Goal: Task Accomplishment & Management: Use online tool/utility

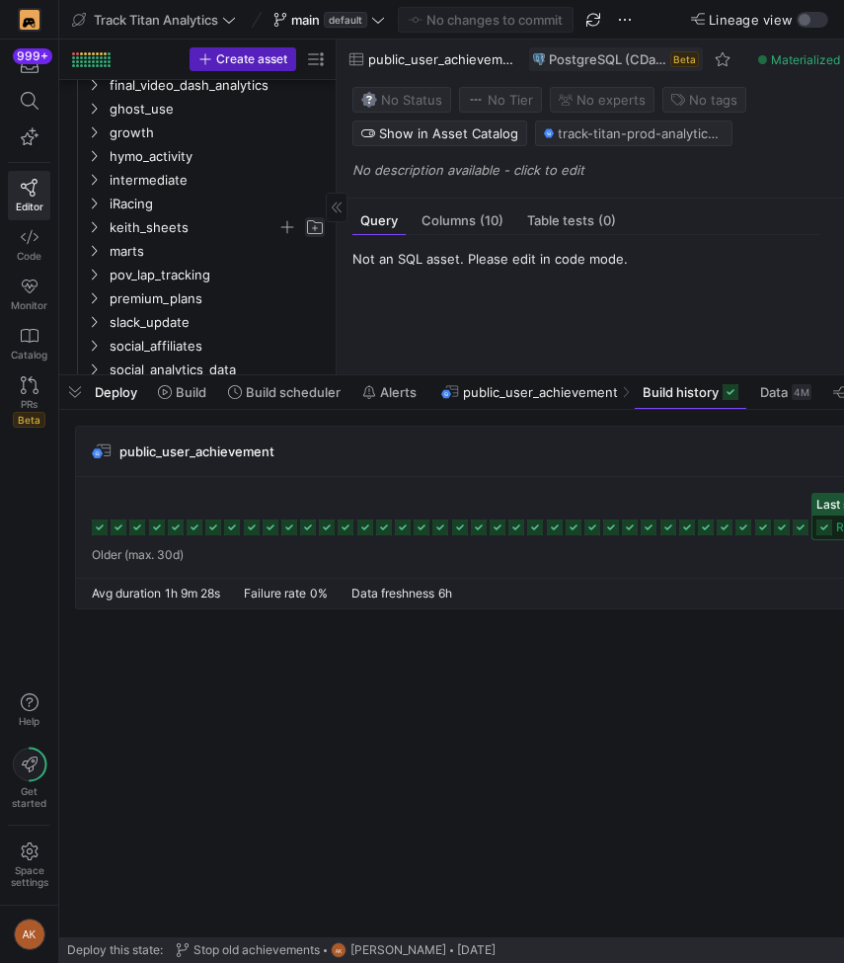
scroll to position [291, 0]
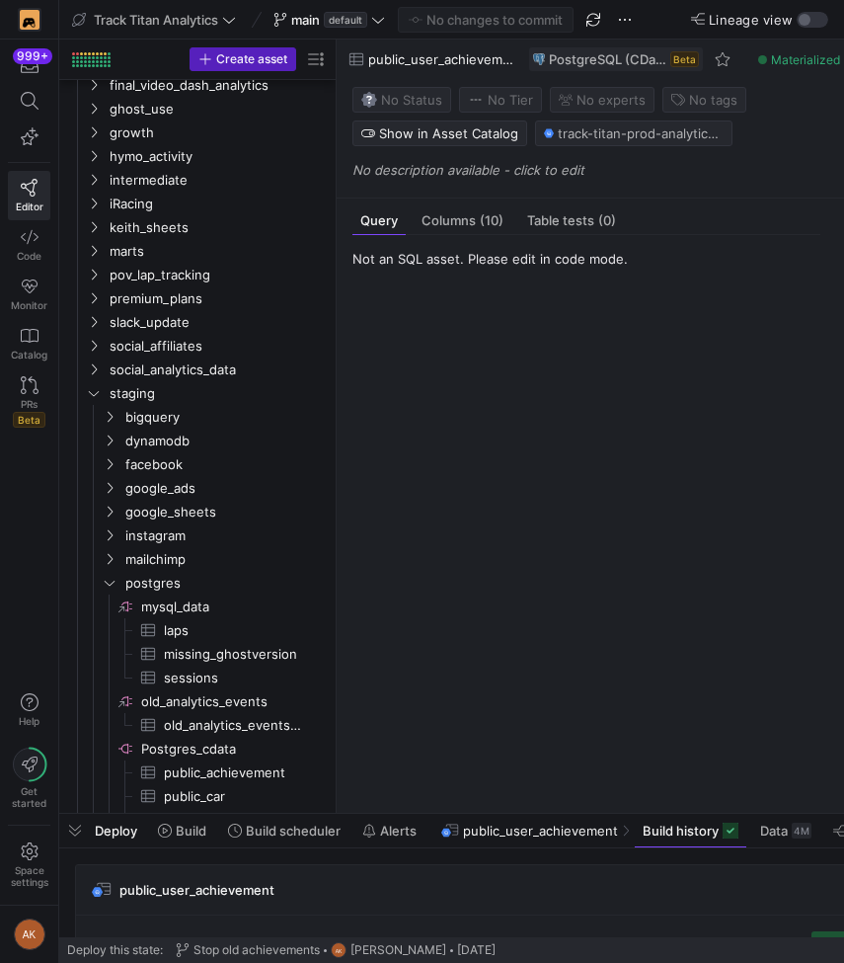
drag, startPoint x: 368, startPoint y: 373, endPoint x: 365, endPoint y: 750, distance: 376.3
click at [388, 810] on div at bounding box center [451, 814] width 785 height 8
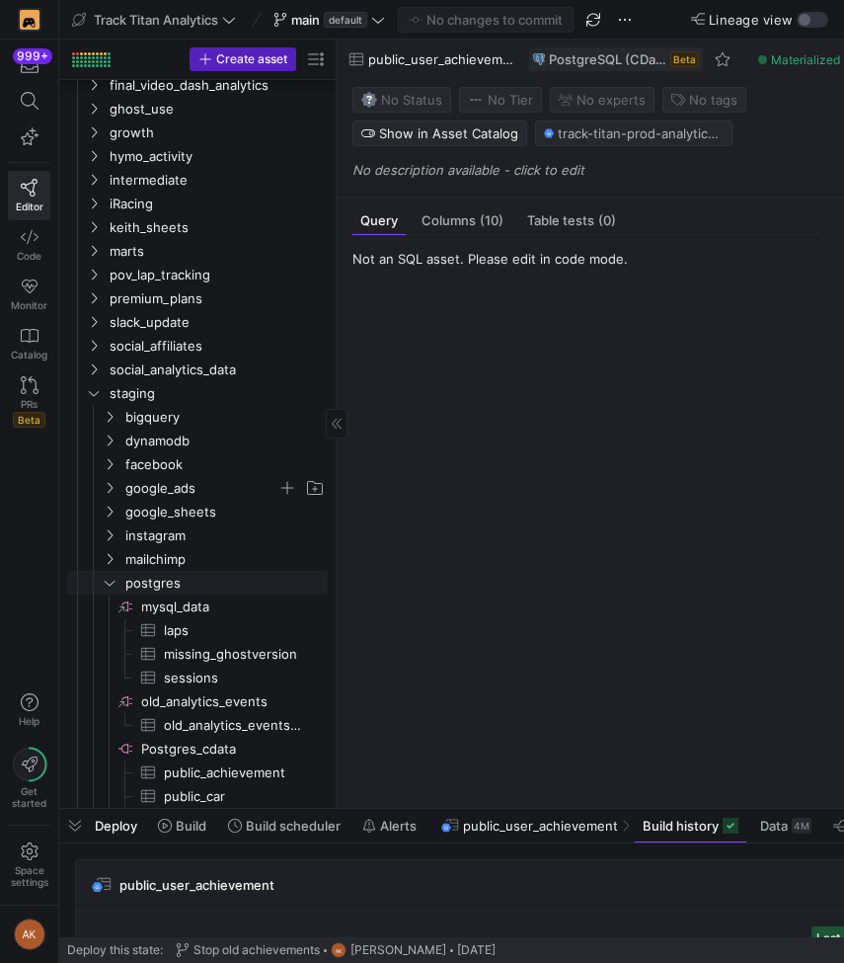
scroll to position [382, 0]
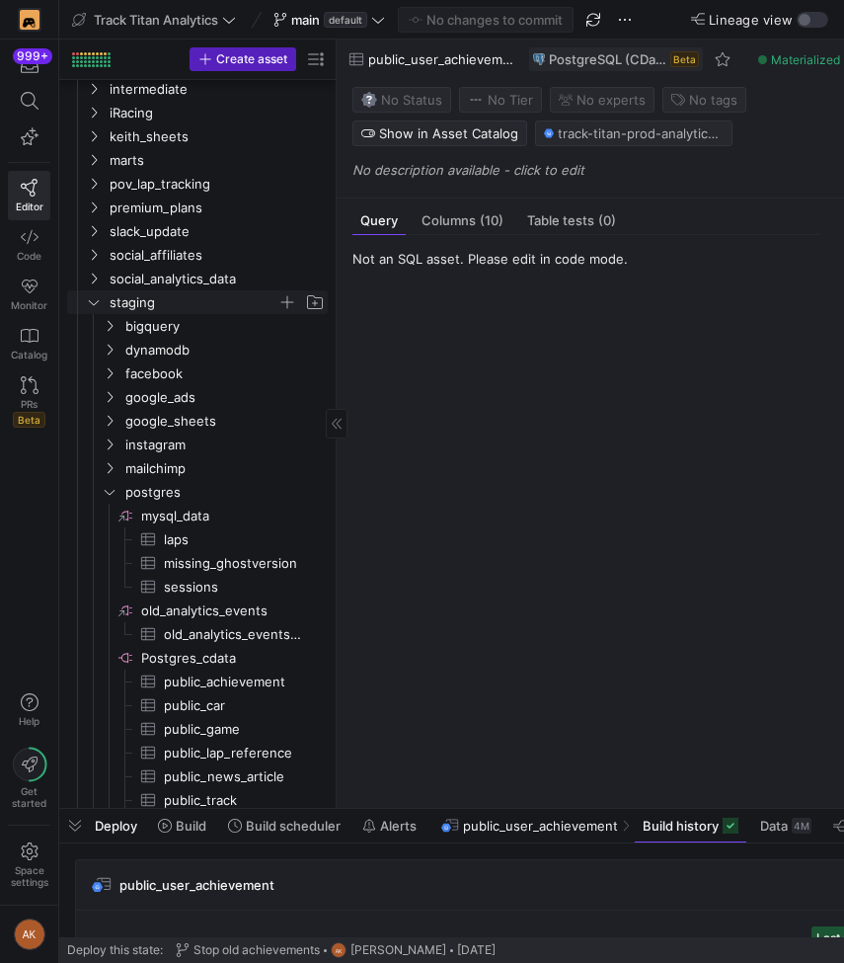
click at [88, 299] on icon "Press SPACE to select this row." at bounding box center [94, 302] width 14 height 12
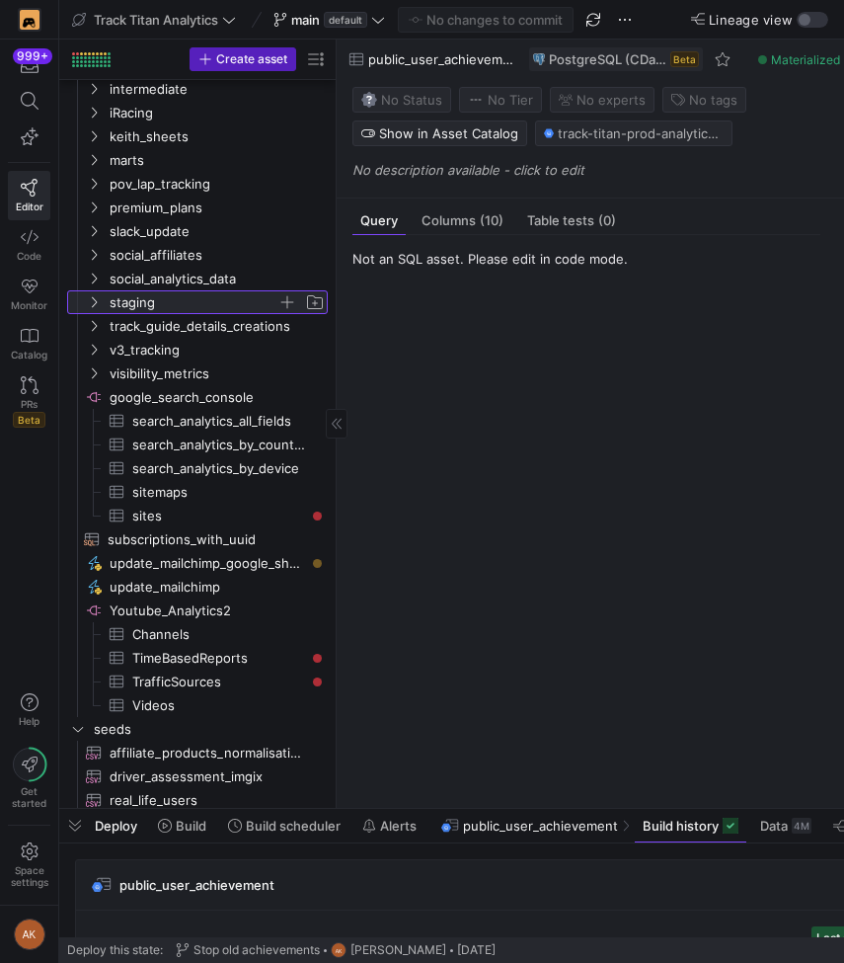
scroll to position [0, 0]
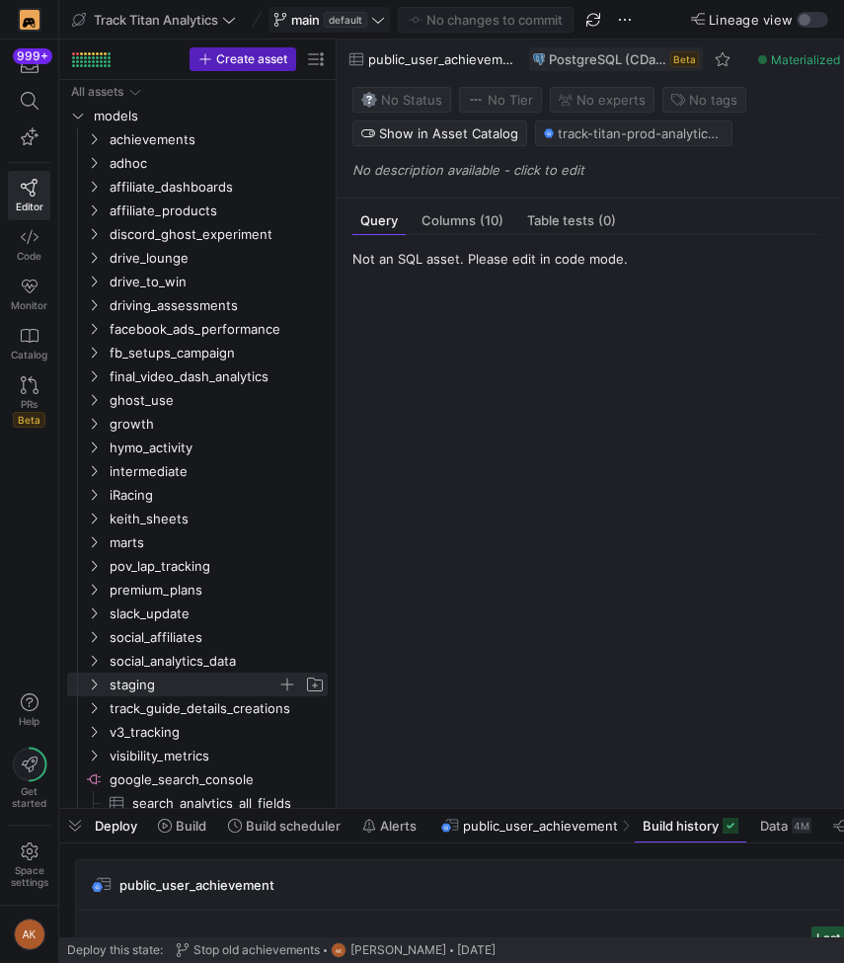
click at [298, 15] on span "main" at bounding box center [305, 20] width 29 height 16
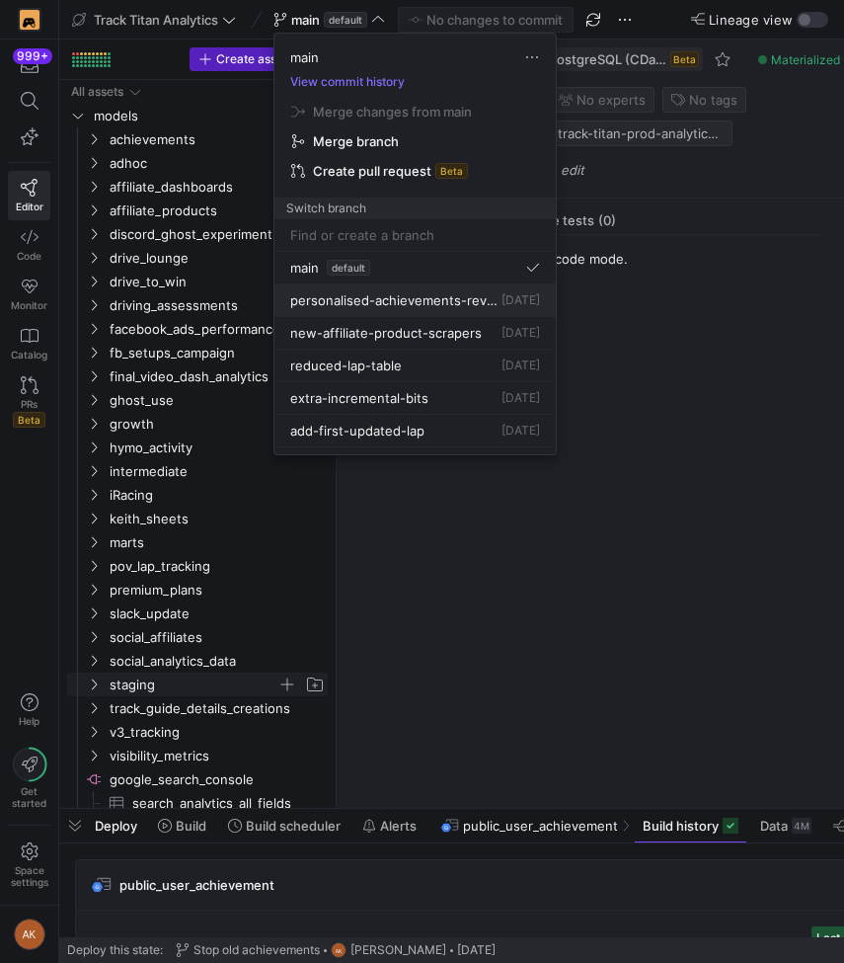
click at [368, 301] on span "personalised-achievements-revamp" at bounding box center [393, 300] width 207 height 16
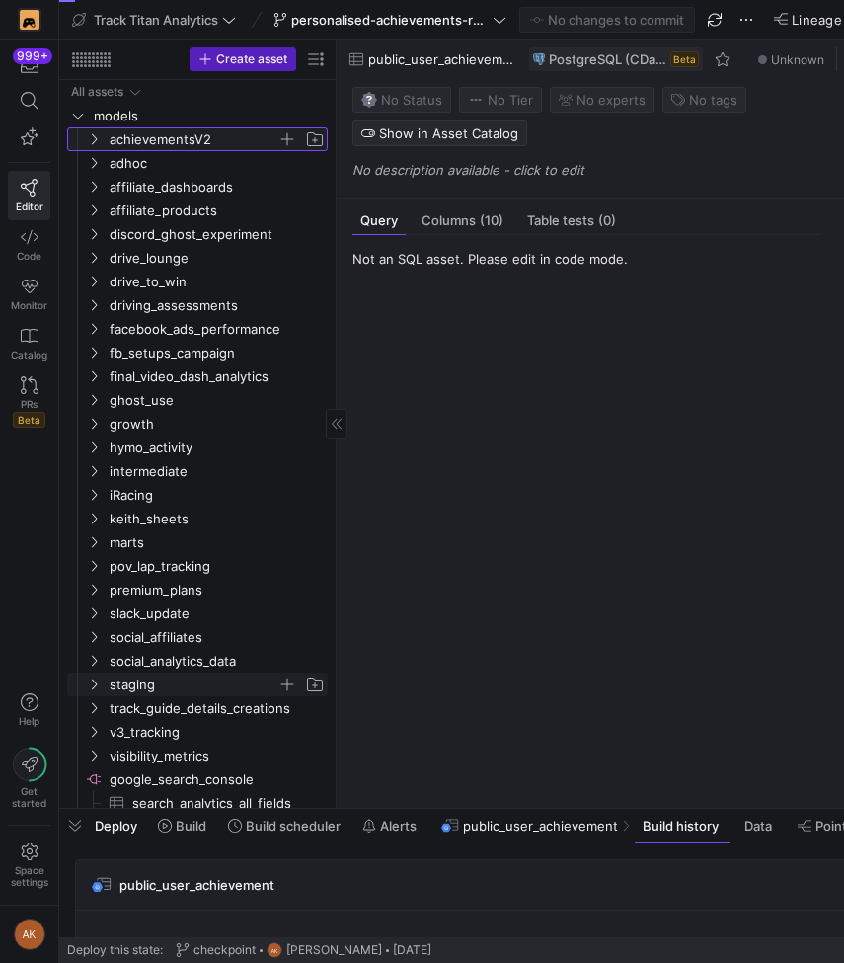
click at [127, 145] on span "achievementsV2" at bounding box center [194, 139] width 168 height 23
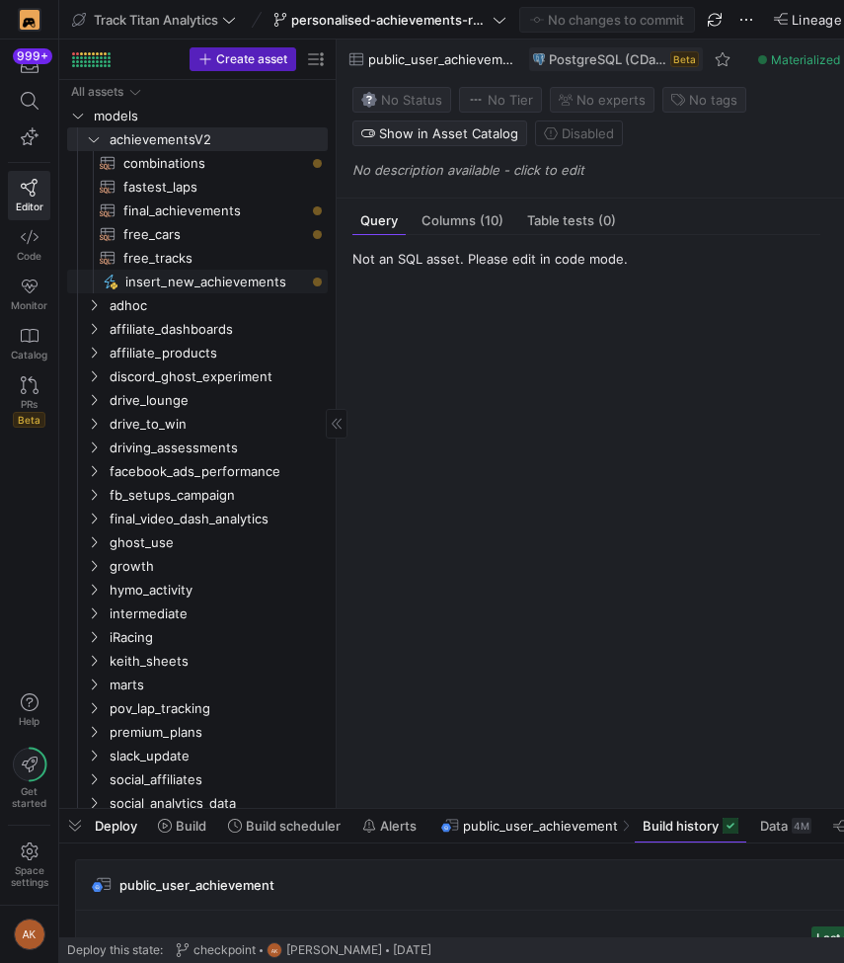
click at [150, 279] on span "insert_new_achievements​​​​​" at bounding box center [215, 282] width 180 height 23
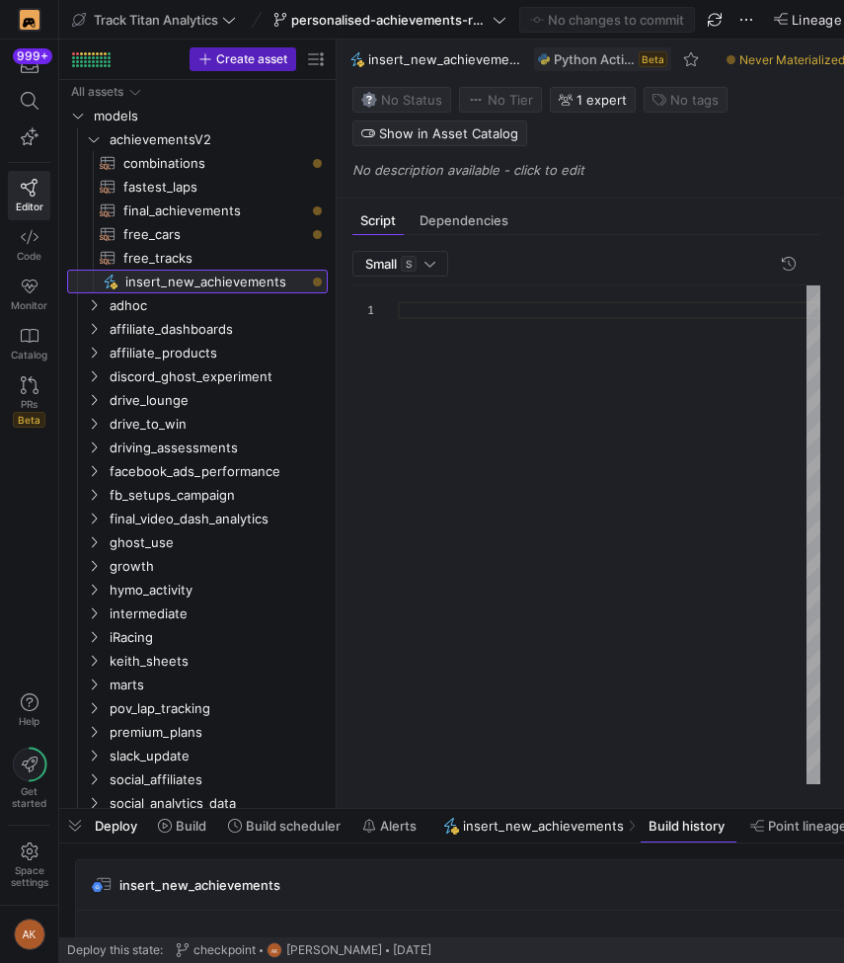
scroll to position [178, 0]
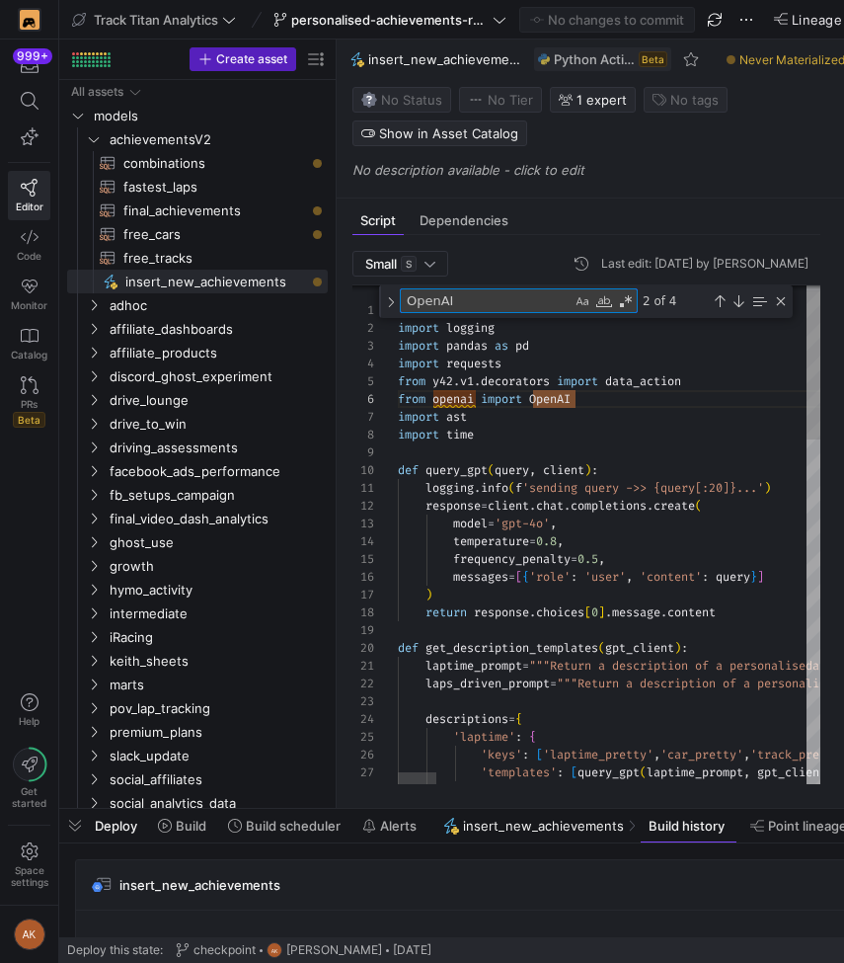
type textarea "t"
type textarea "i"
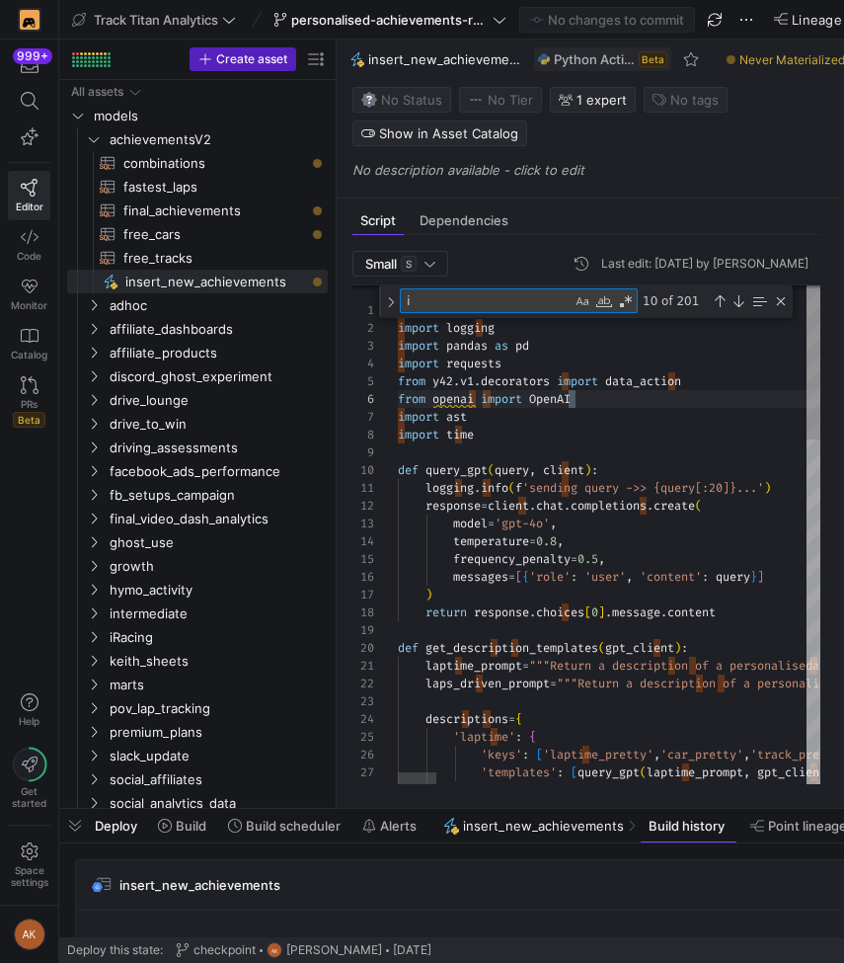
type textarea "laptime_prompt = """Return a description of a personalised achievement to be gi…"
type textarea "it"
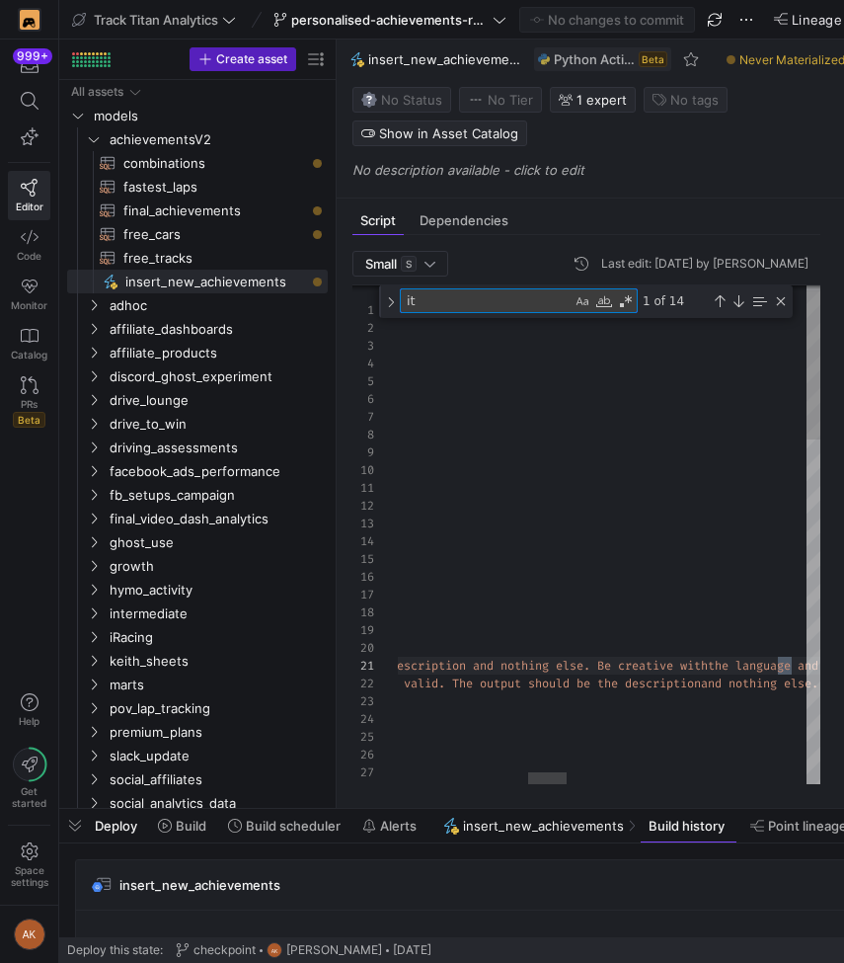
type textarea "'car': achievement['car'], 'start_date': achievement['start_date'], 'end_date':…"
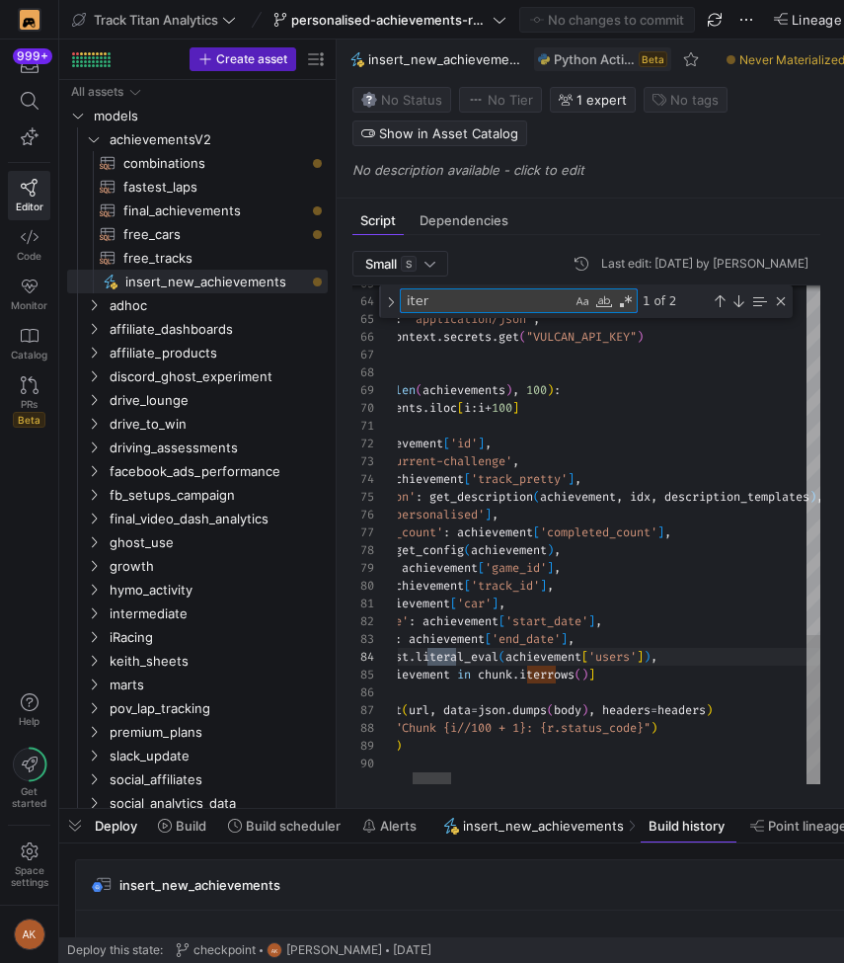
scroll to position [160, 213]
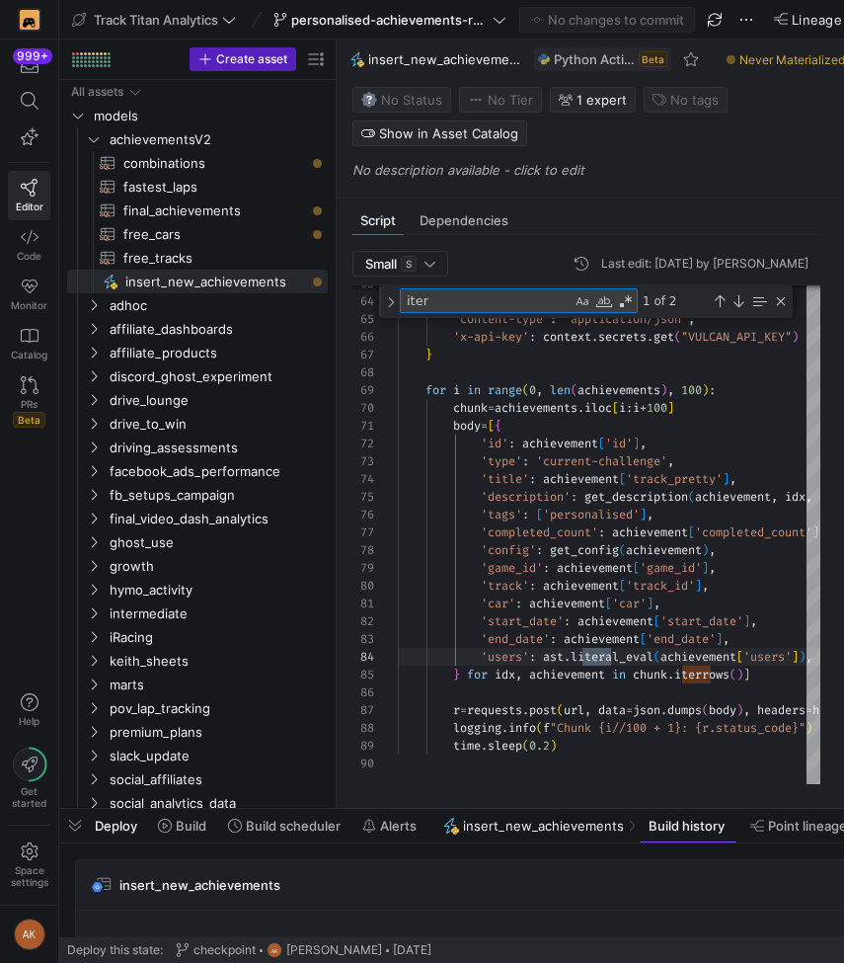
type textarea "iter"
click at [739, 303] on div "Next Match (Enter)" at bounding box center [739, 301] width 16 height 16
click at [90, 138] on icon "Press SPACE to select this row." at bounding box center [94, 139] width 10 height 5
